Goal: Information Seeking & Learning: Learn about a topic

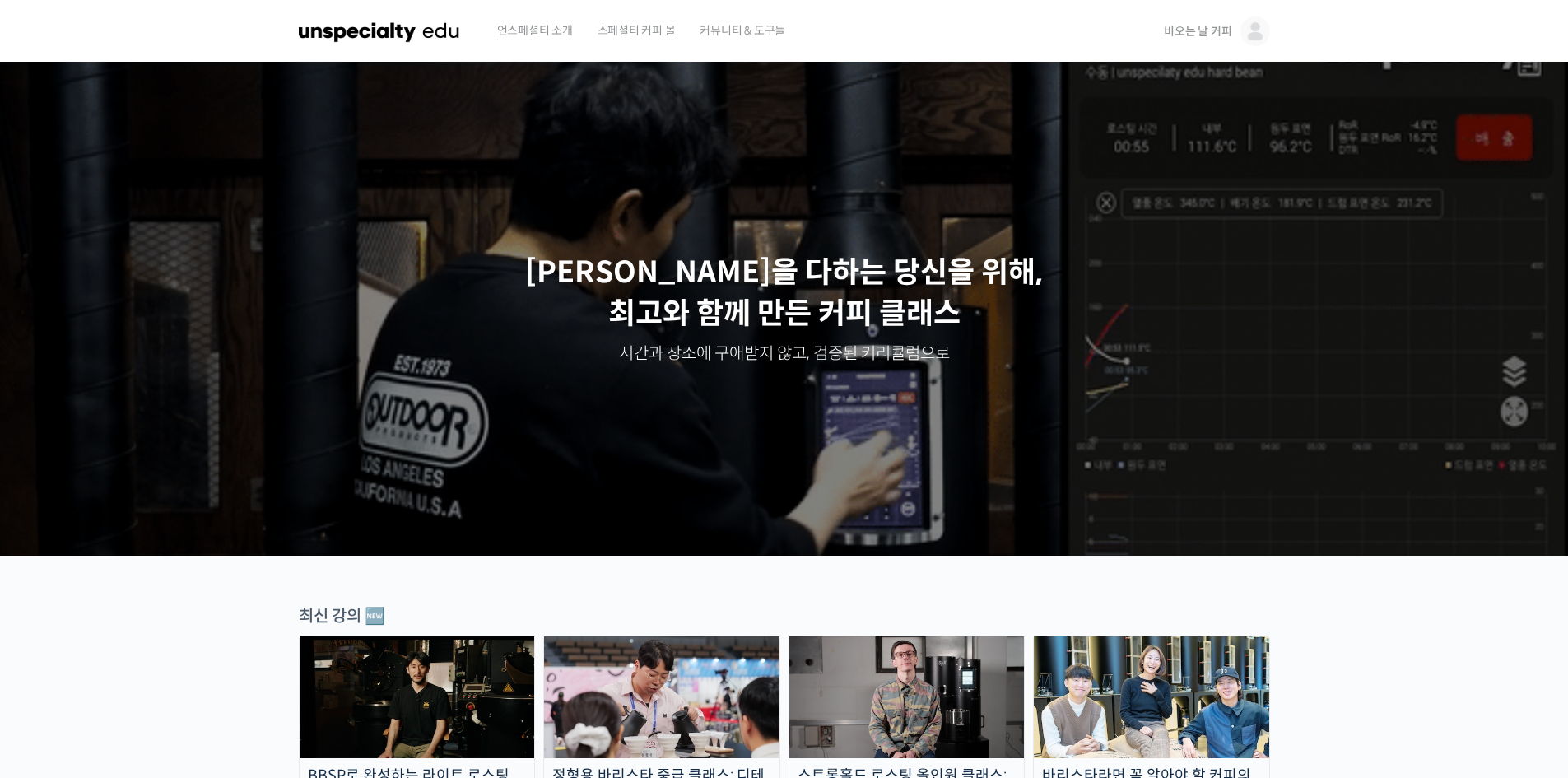
click at [1174, 30] on span "비오는 날 커피" at bounding box center [1197, 31] width 68 height 15
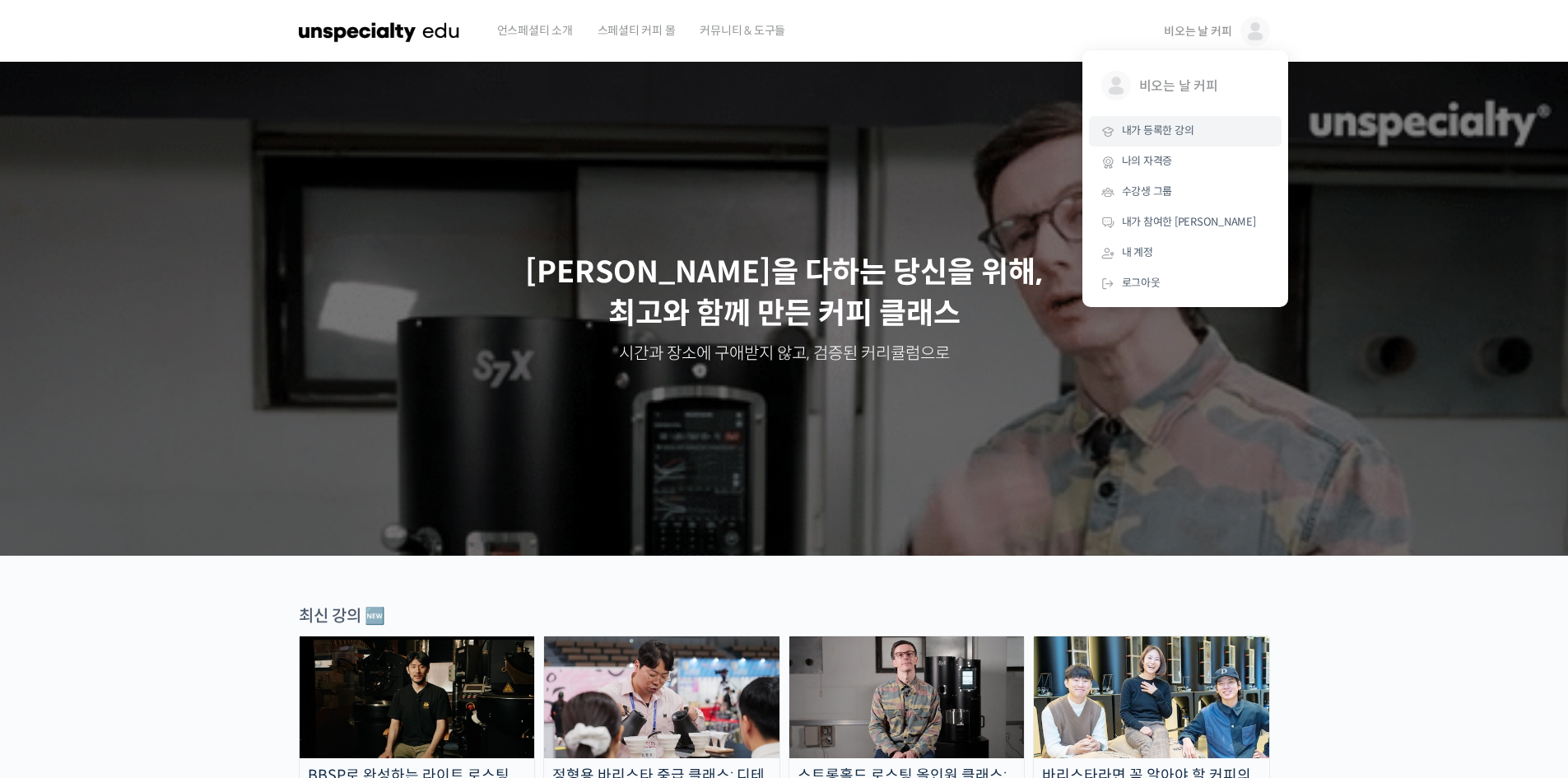
click at [1167, 132] on span "내가 등록한 강의" at bounding box center [1158, 131] width 73 height 14
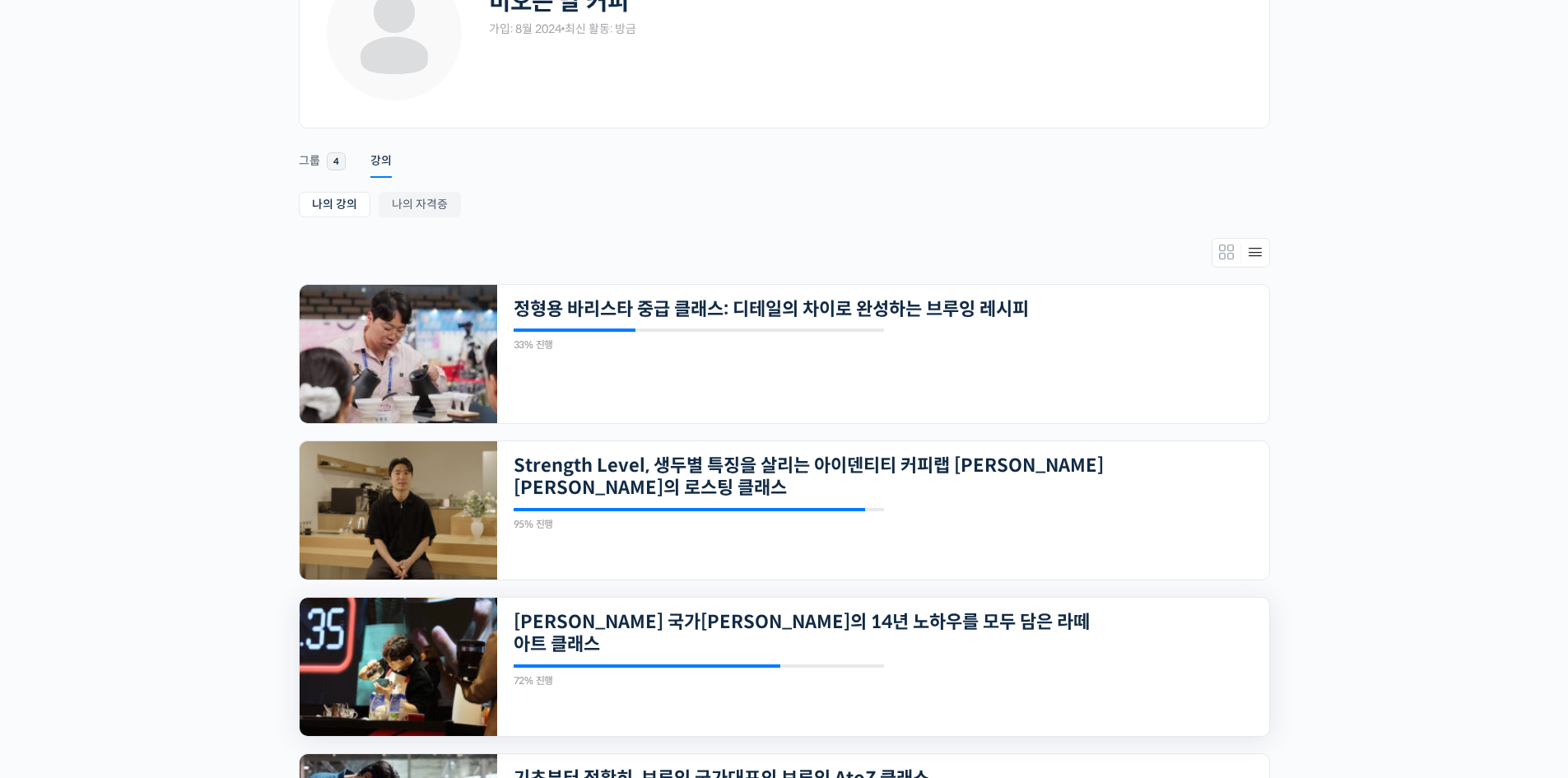
scroll to position [302, 0]
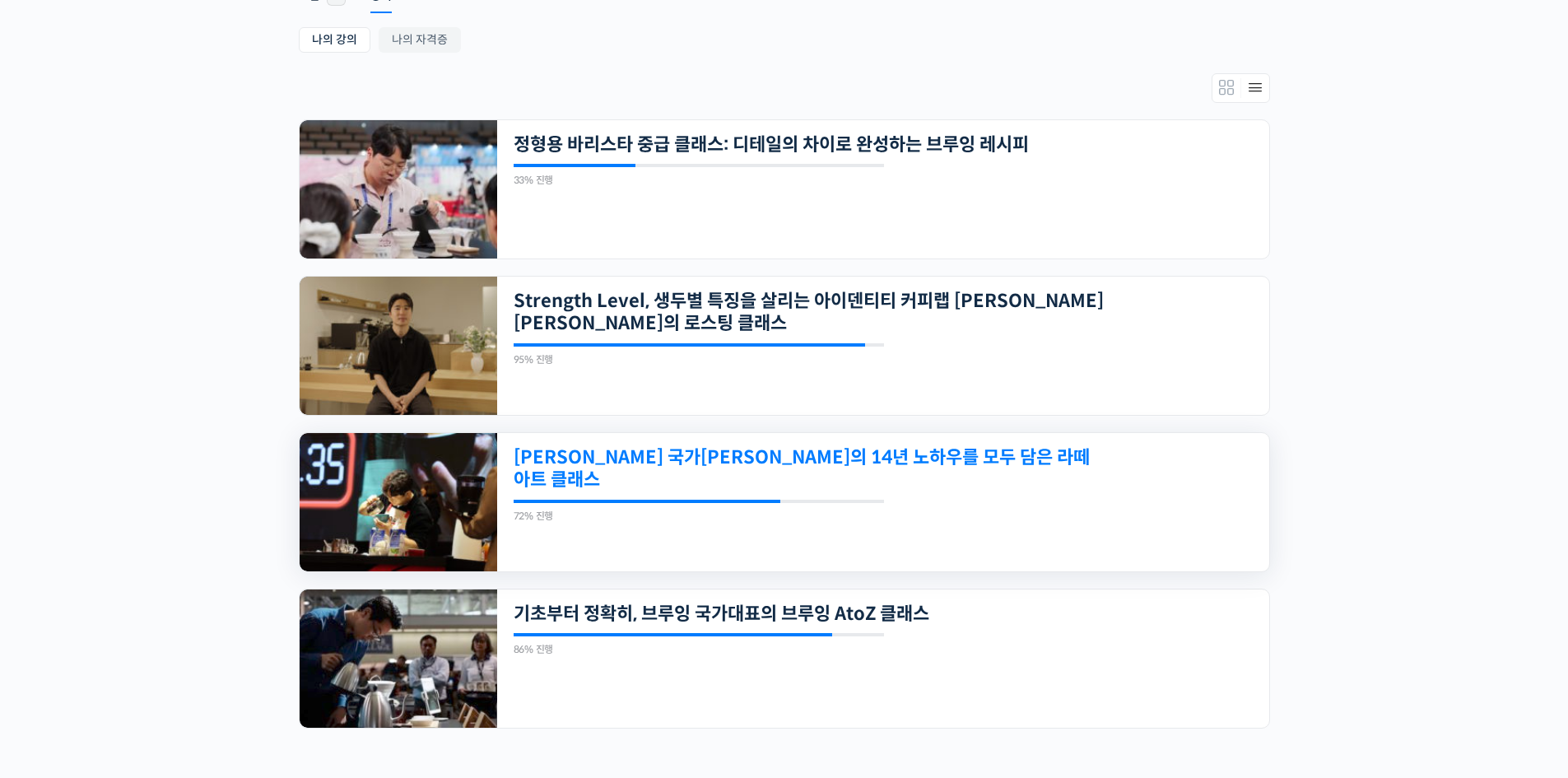
click at [649, 459] on link "[PERSON_NAME] 국가[PERSON_NAME]의 14년 노하우를 모두 담은 라떼아트 클래스" at bounding box center [809, 468] width 591 height 45
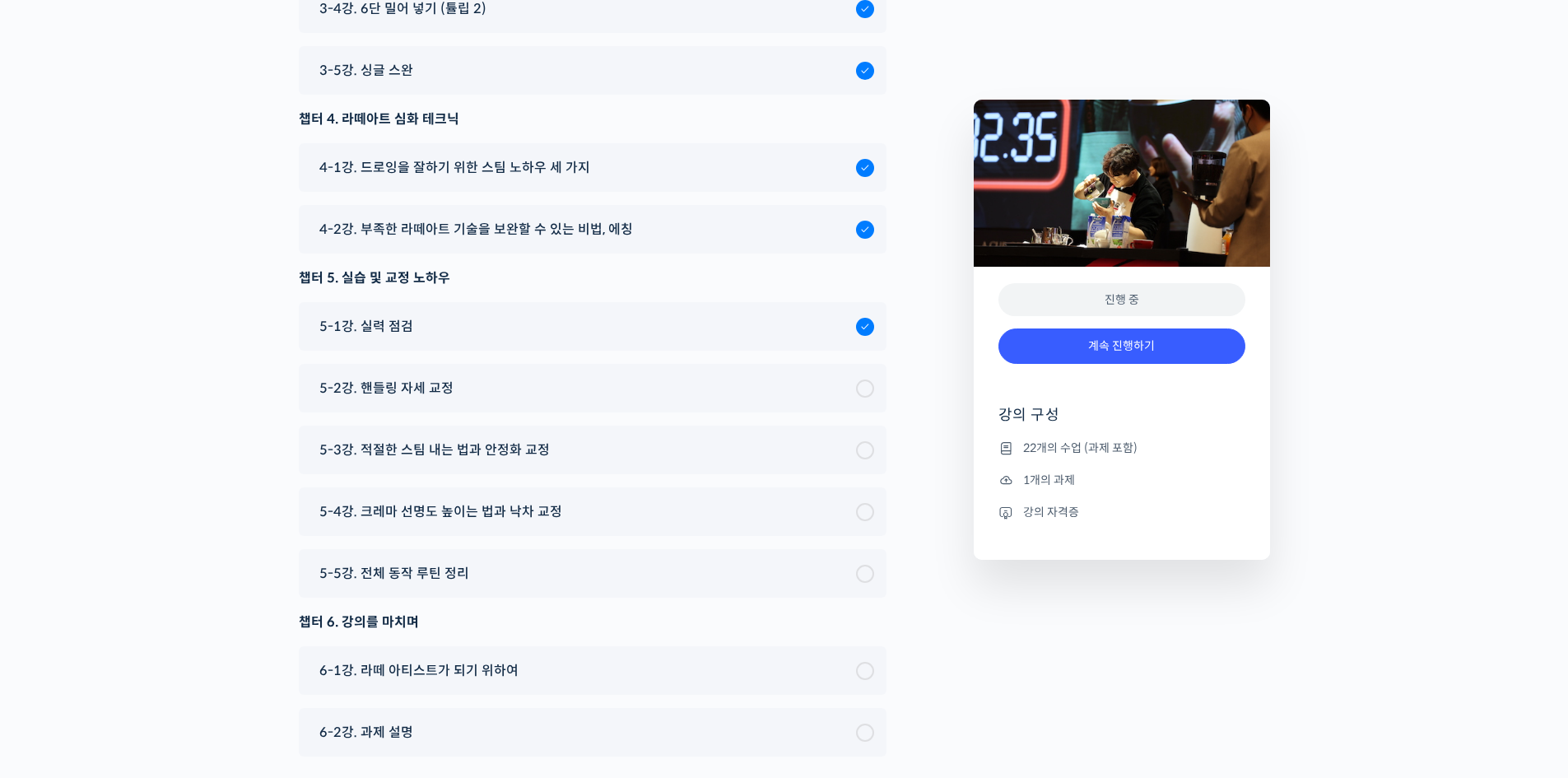
scroll to position [9125, 0]
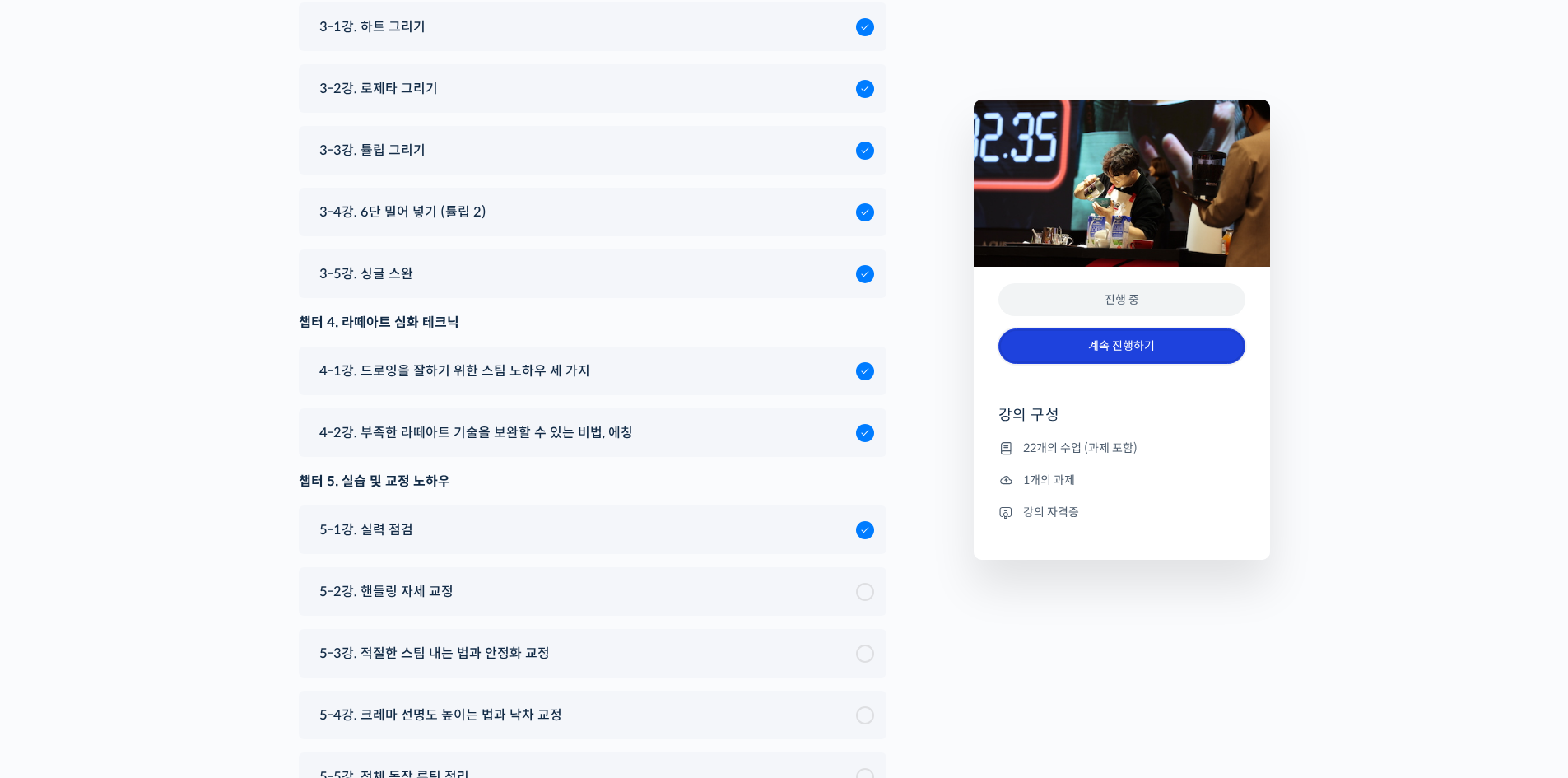
click at [1103, 346] on link "계속 진행하기" at bounding box center [1121, 345] width 247 height 36
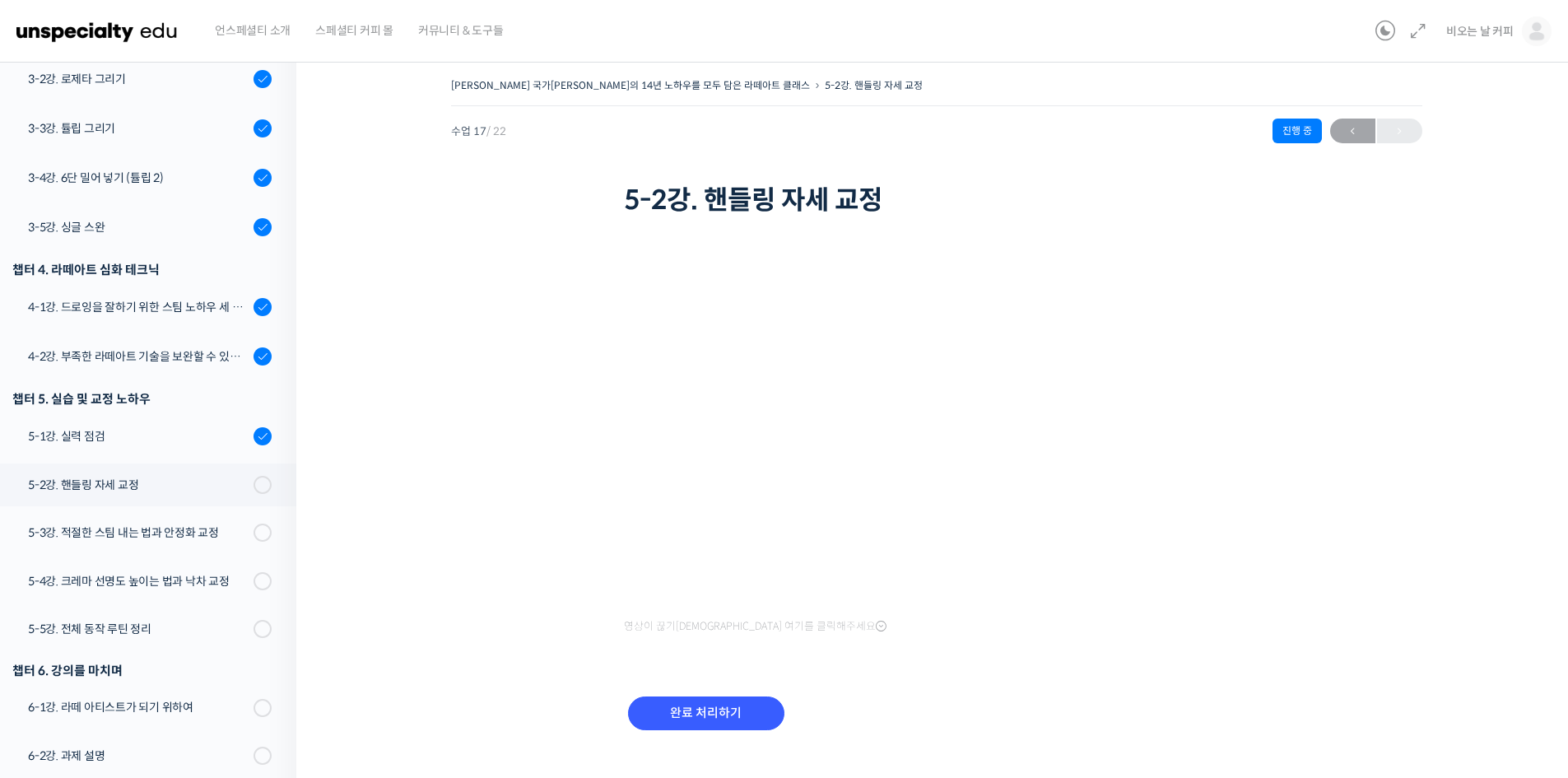
scroll to position [666, 0]
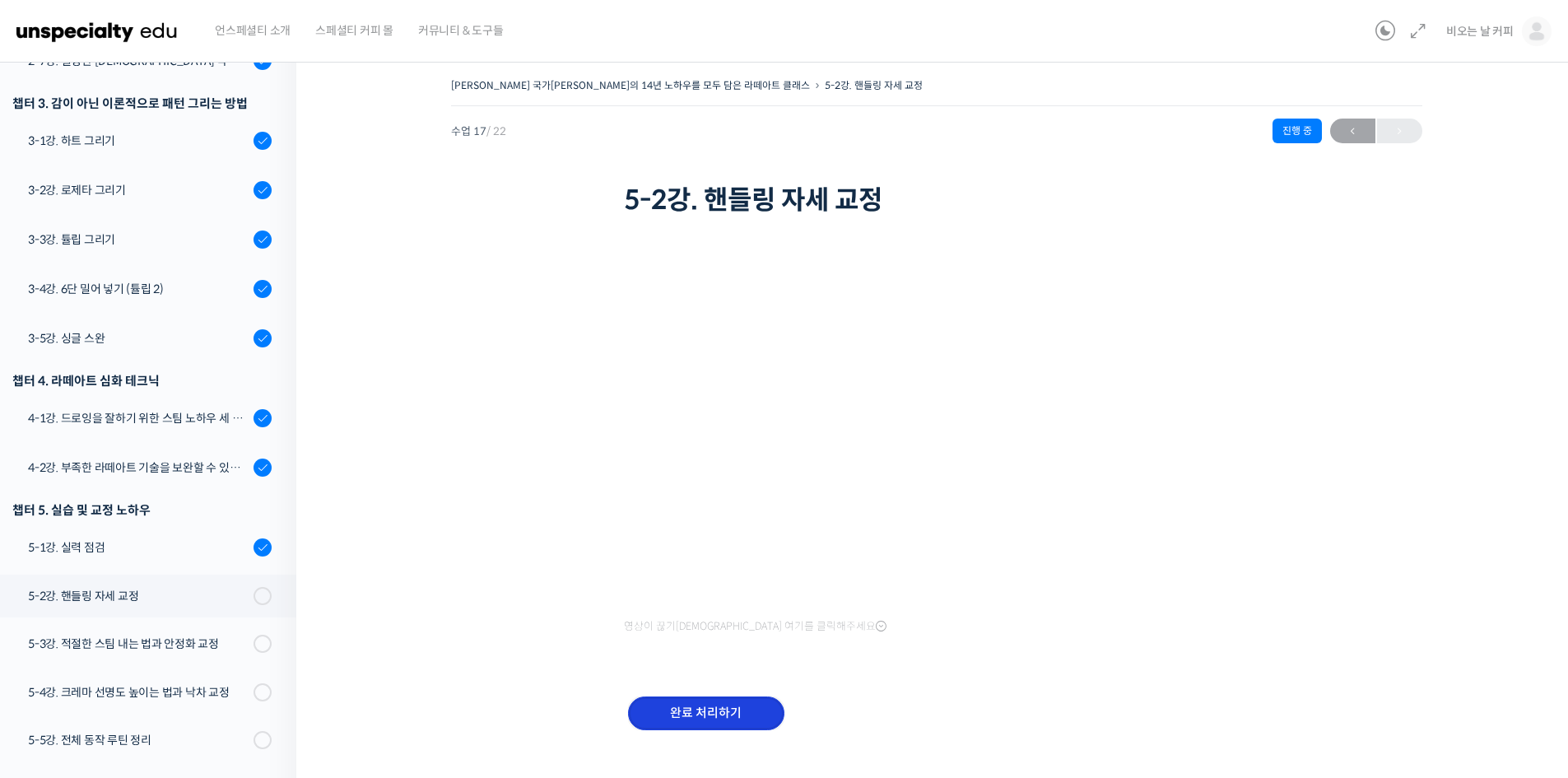
click at [692, 712] on input "완료 처리하기" at bounding box center [707, 712] width 157 height 34
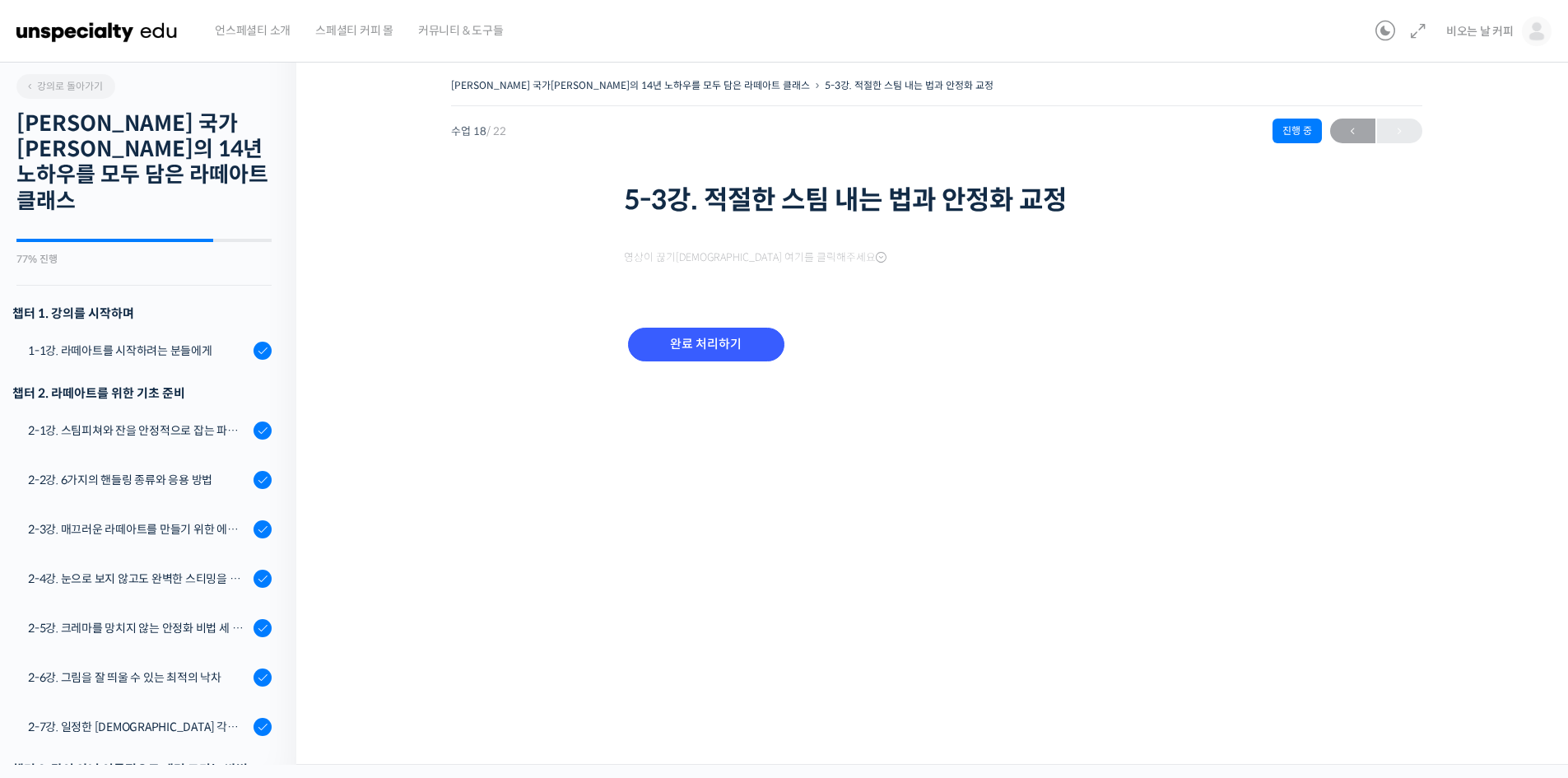
scroll to position [778, 0]
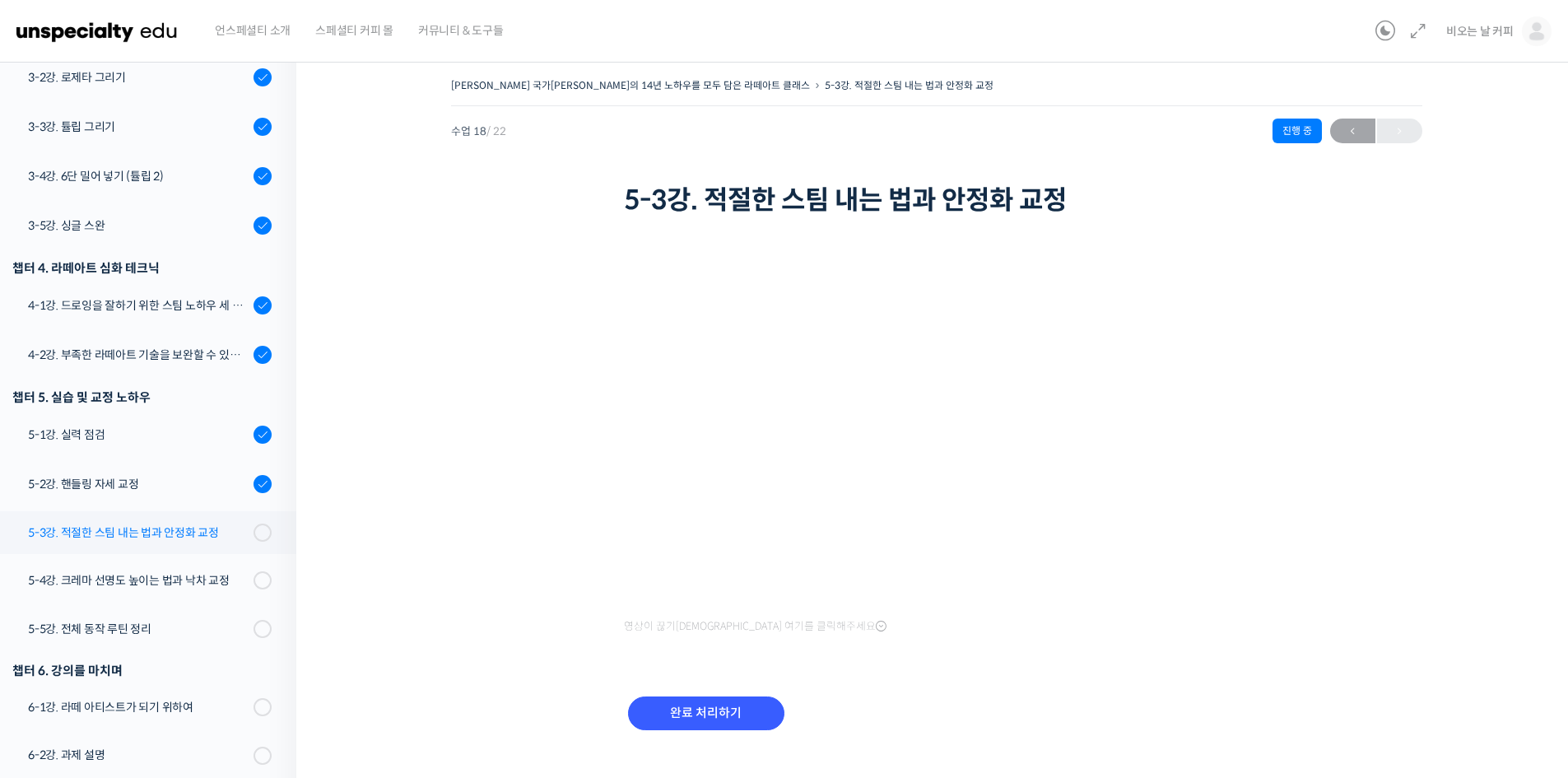
click at [92, 524] on div "5-3강. 적절한 스팀 내는 법과 안정화 교정" at bounding box center [138, 532] width 221 height 18
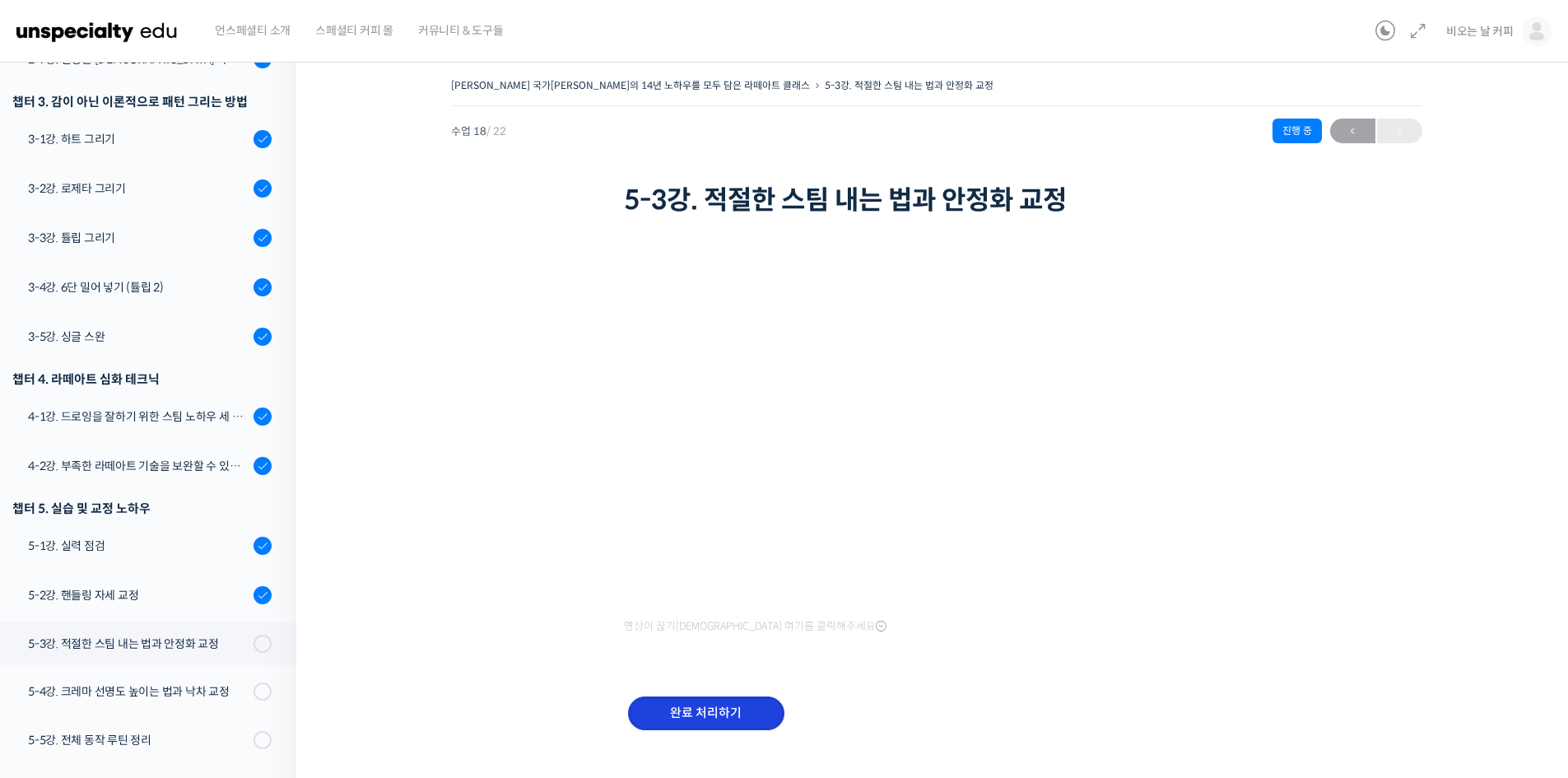
click at [718, 713] on input "완료 처리하기" at bounding box center [707, 712] width 157 height 34
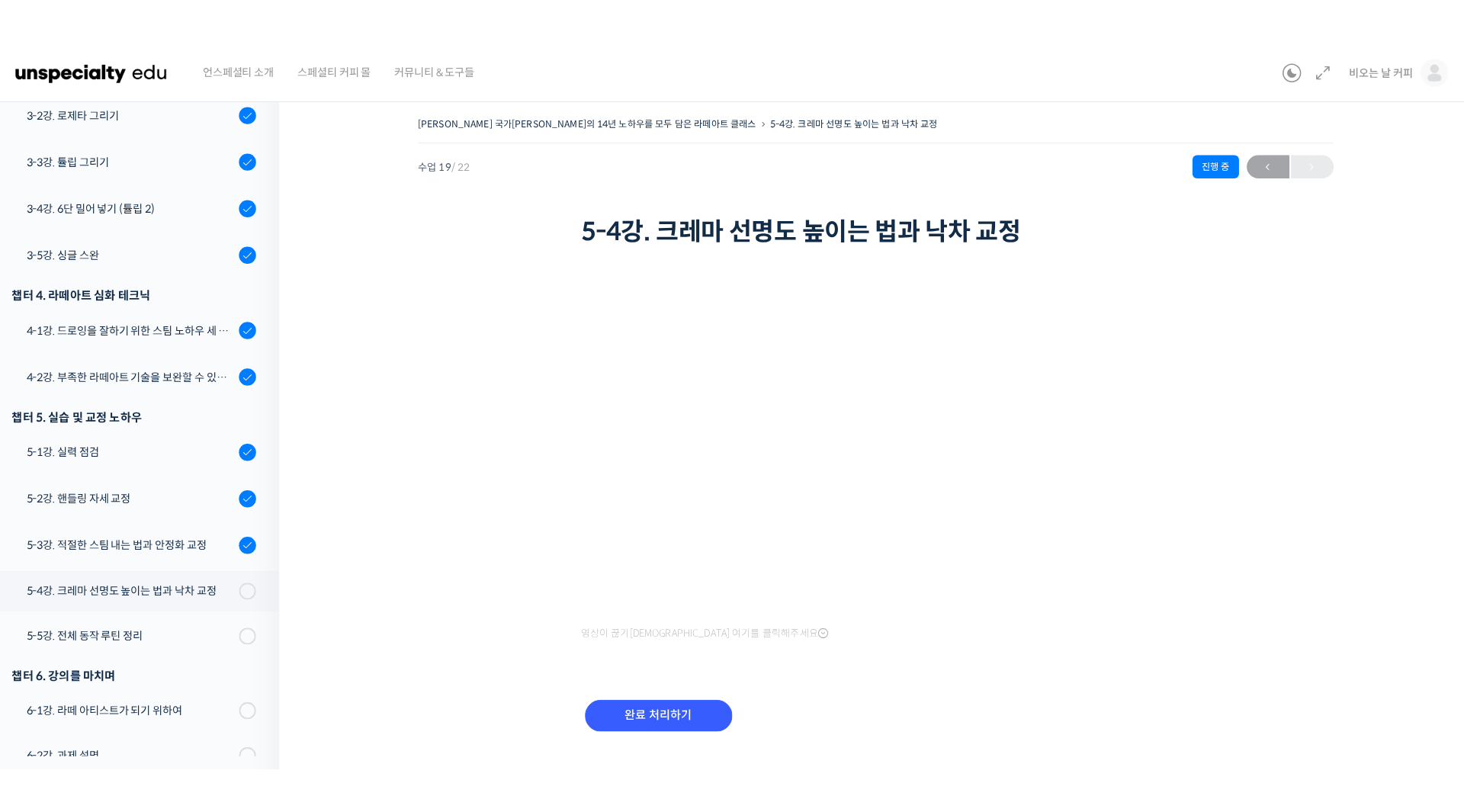
scroll to position [630, 0]
